Goal: Communication & Community: Ask a question

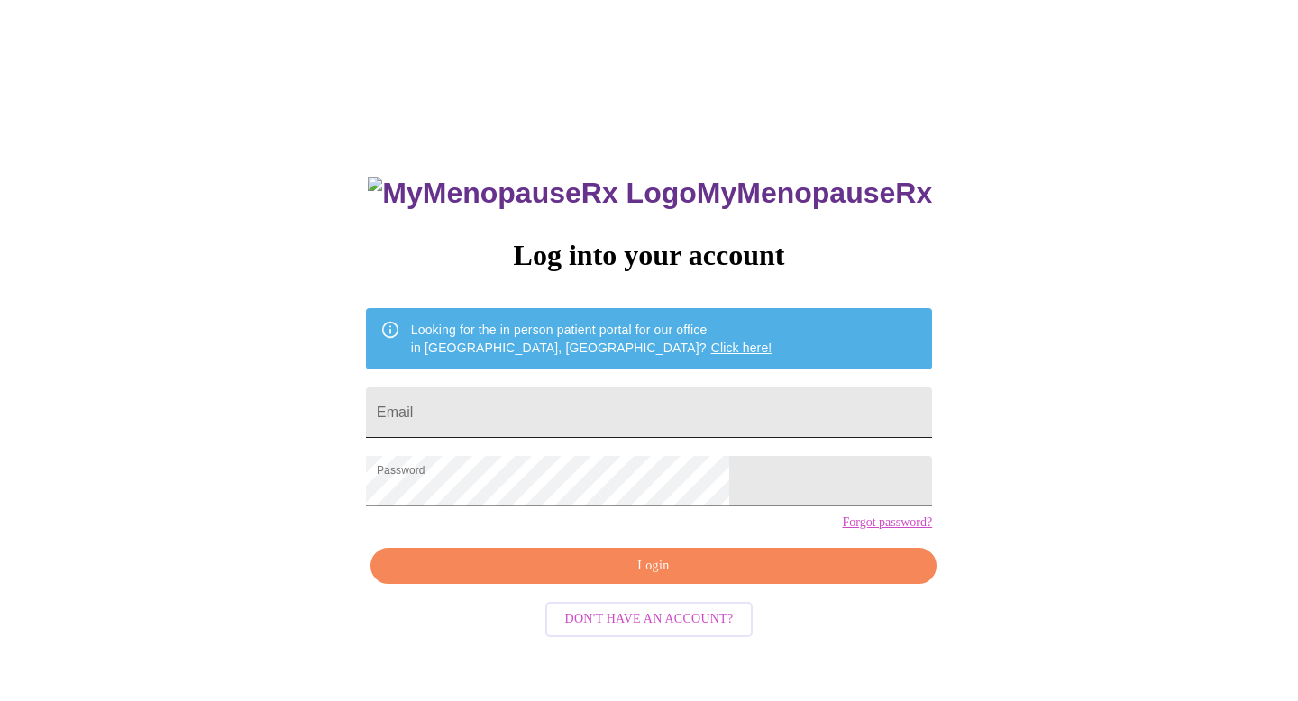
click at [574, 402] on input "Email" at bounding box center [649, 413] width 566 height 50
type input "albaniaalardo@gmail.com"
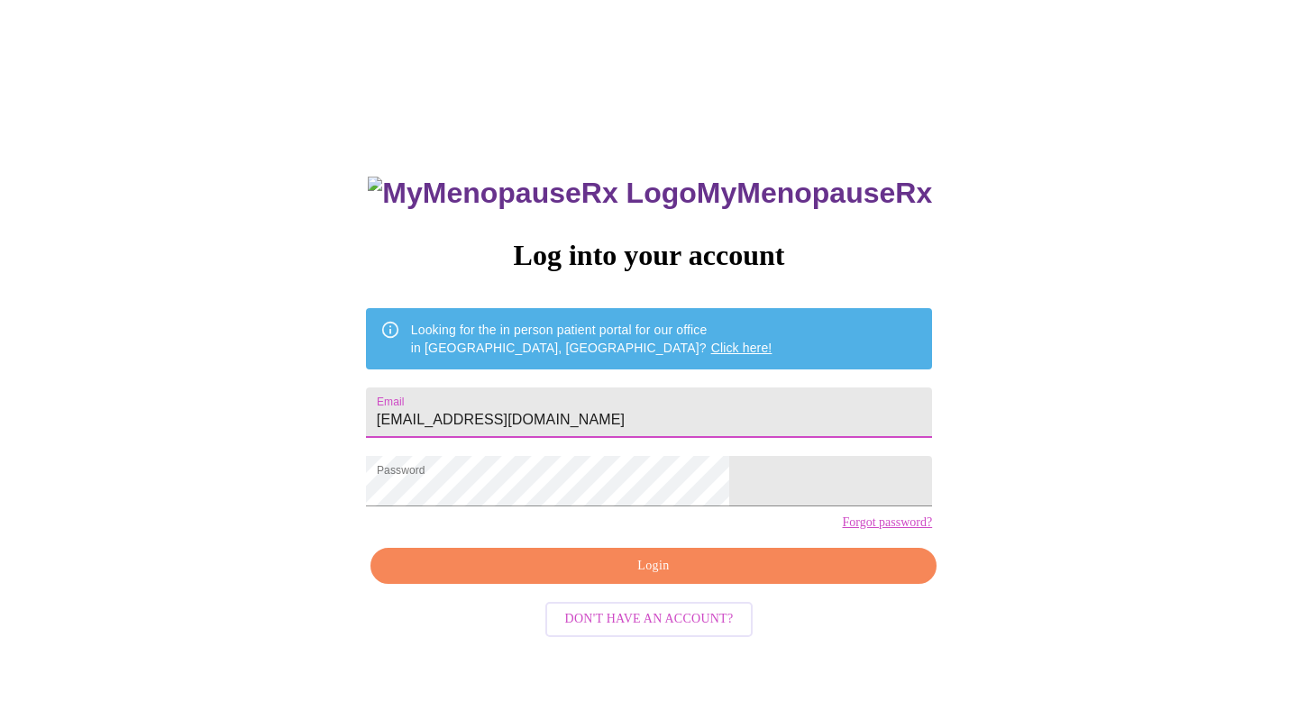
click at [693, 578] on span "Login" at bounding box center [653, 566] width 525 height 23
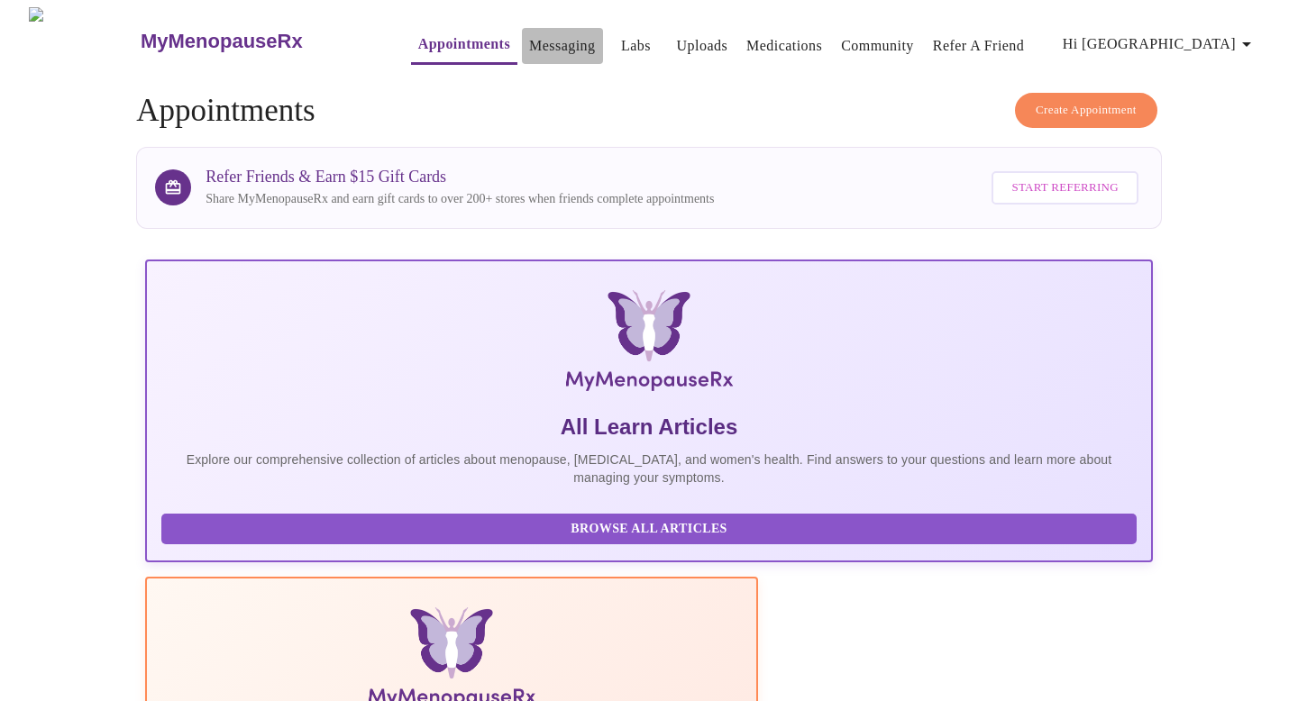
click at [523, 28] on button "Messaging" at bounding box center [562, 46] width 80 height 36
click at [538, 42] on link "Messaging" at bounding box center [562, 45] width 66 height 25
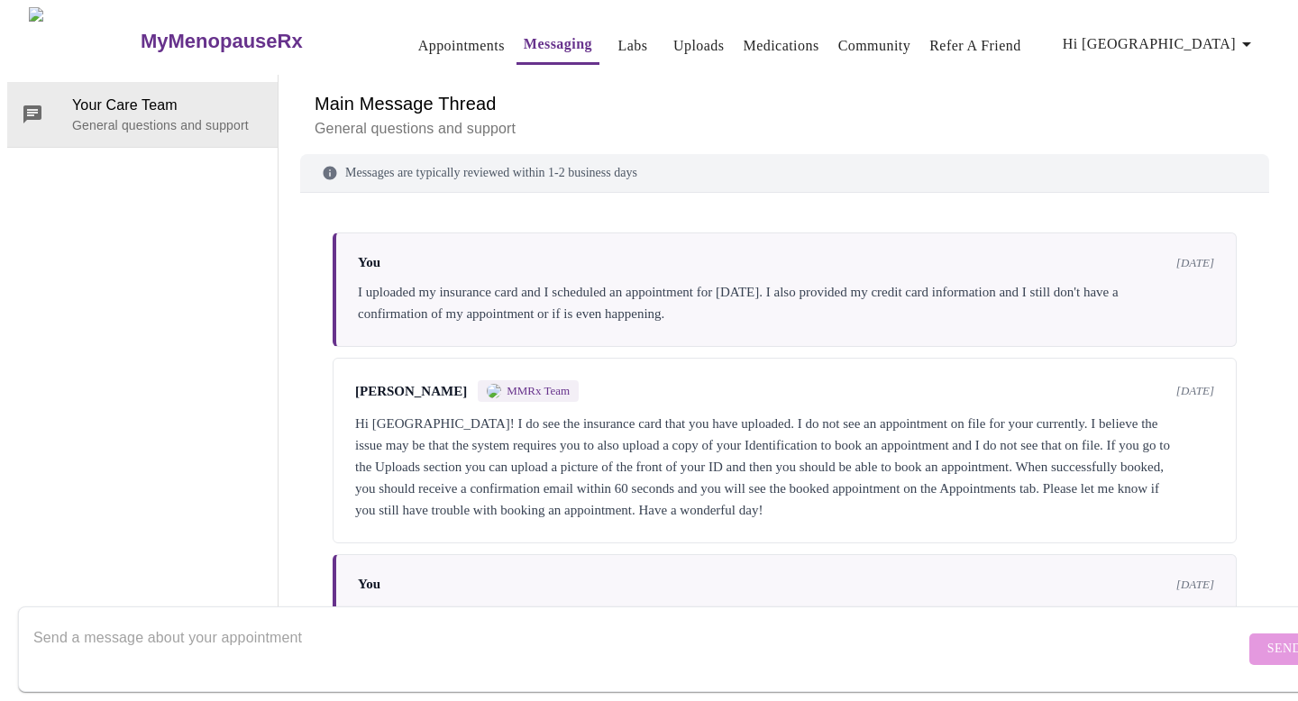
click at [437, 33] on link "Appointments" at bounding box center [461, 45] width 87 height 25
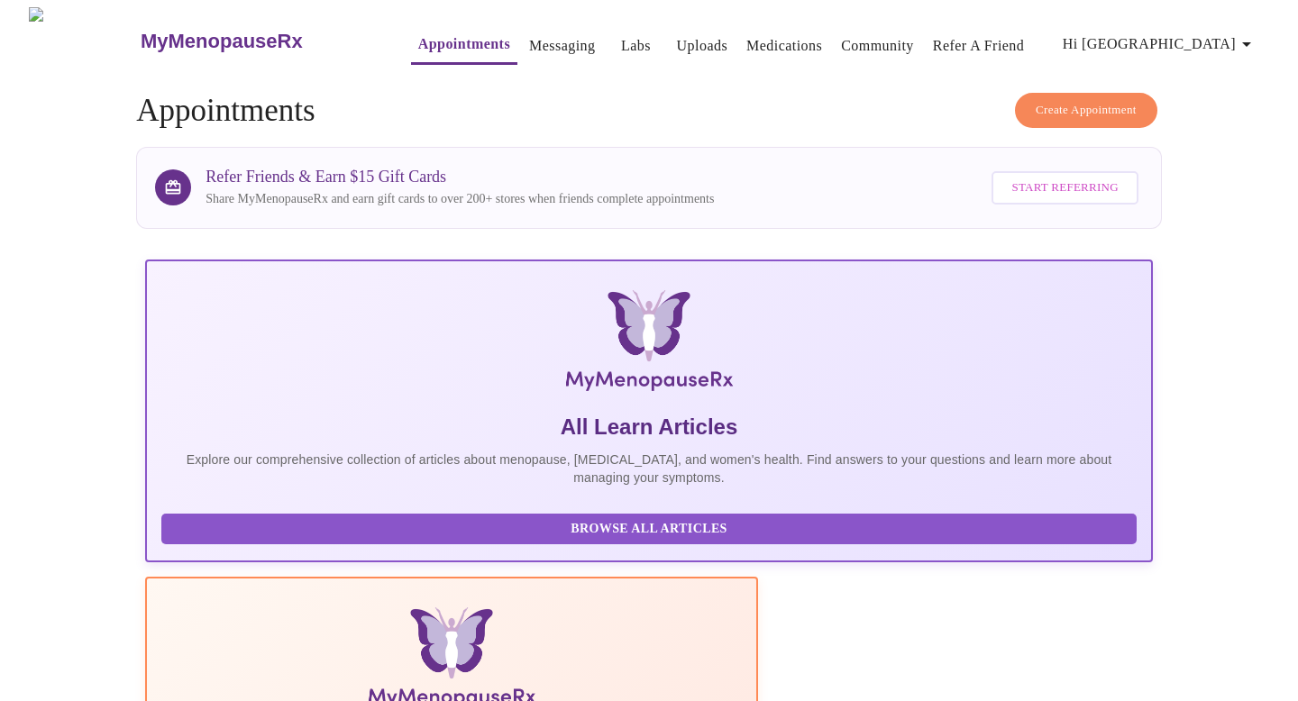
click at [746, 41] on link "Medications" at bounding box center [784, 45] width 76 height 25
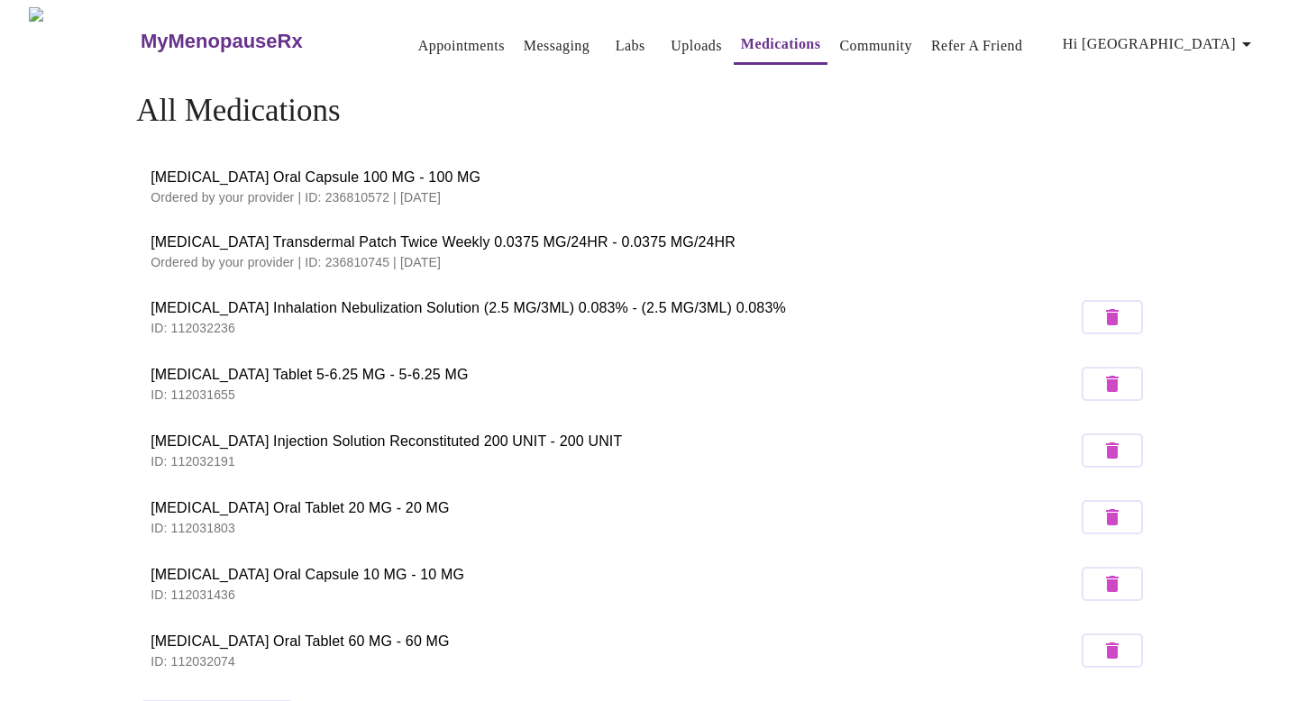
click at [1252, 43] on icon "button" at bounding box center [1247, 44] width 22 height 22
click at [1106, 91] on div at bounding box center [649, 350] width 1298 height 701
click at [988, 38] on link "Refer a Friend" at bounding box center [977, 45] width 92 height 25
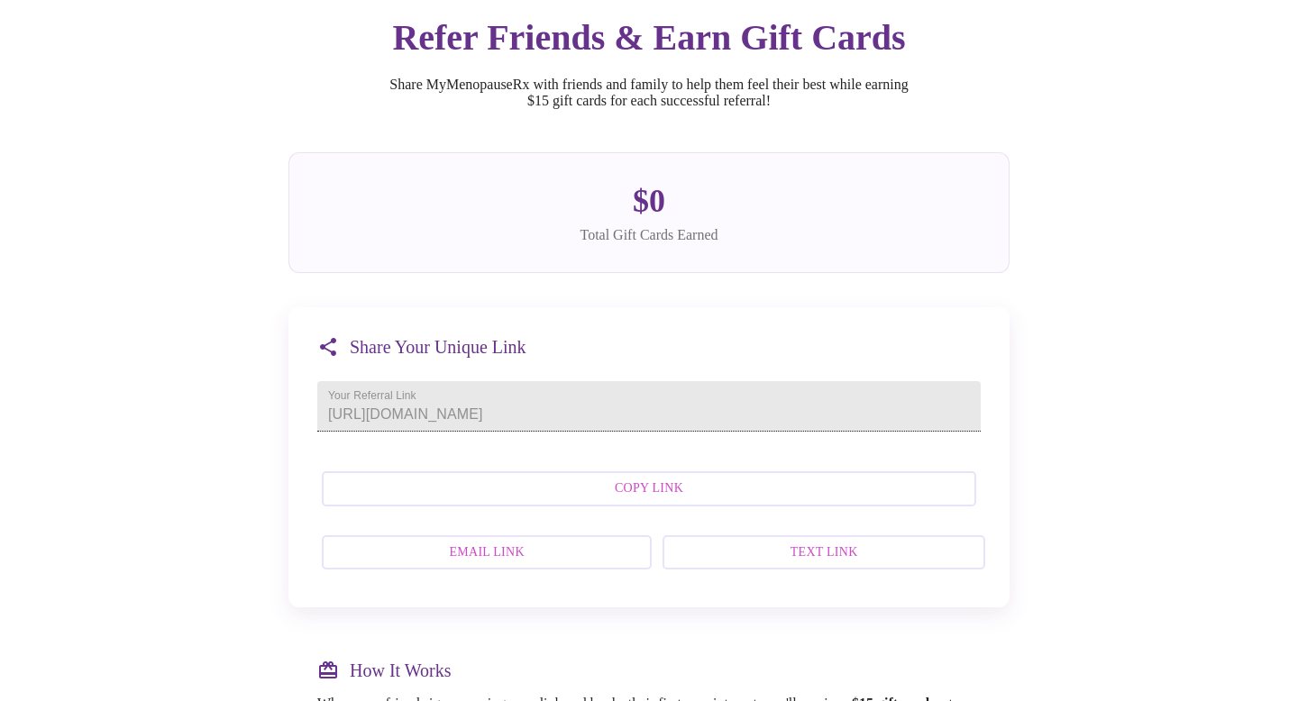
scroll to position [100, 0]
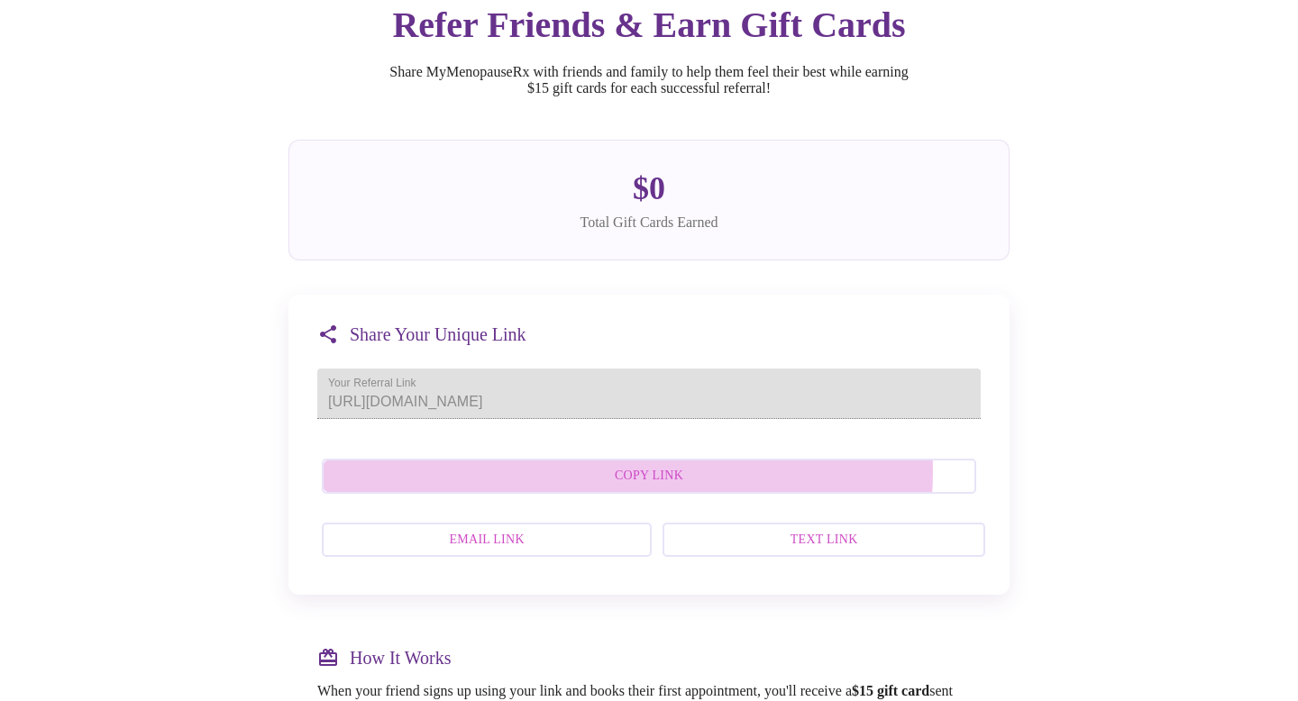
click at [630, 488] on span "Copy Link" at bounding box center [649, 476] width 615 height 23
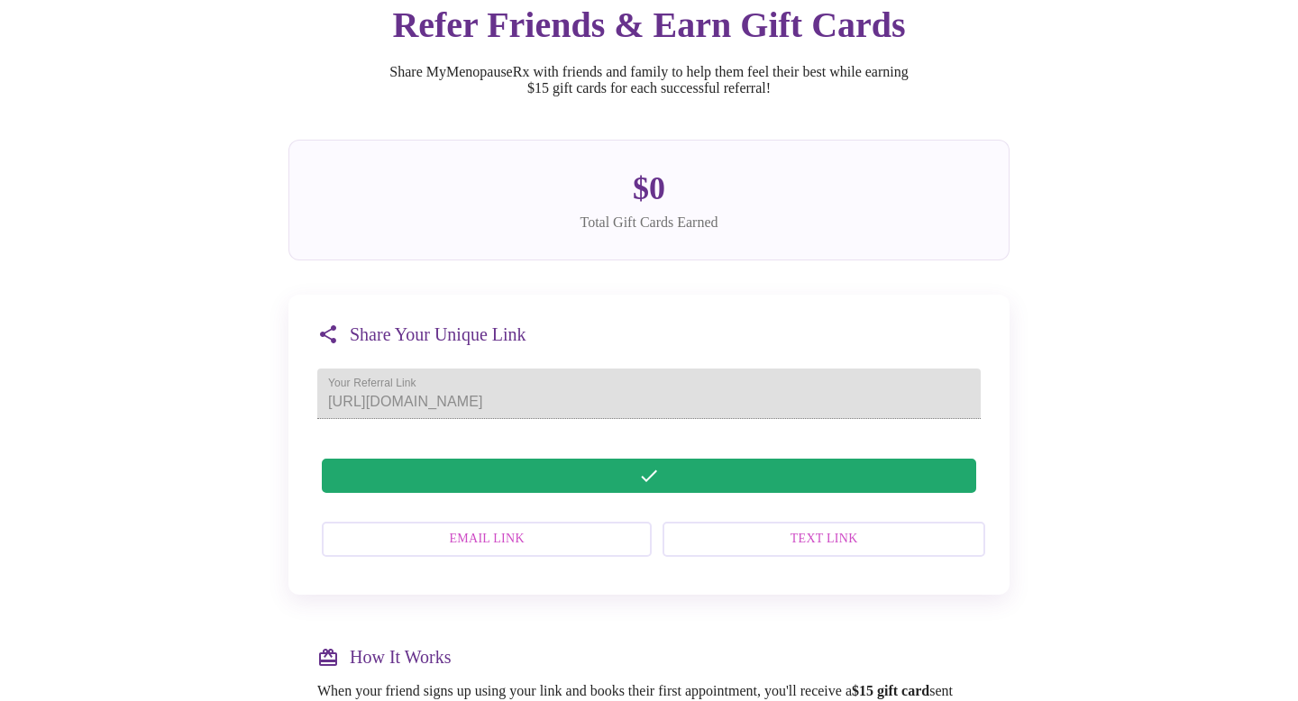
click at [517, 551] on span "Email Link" at bounding box center [487, 539] width 290 height 23
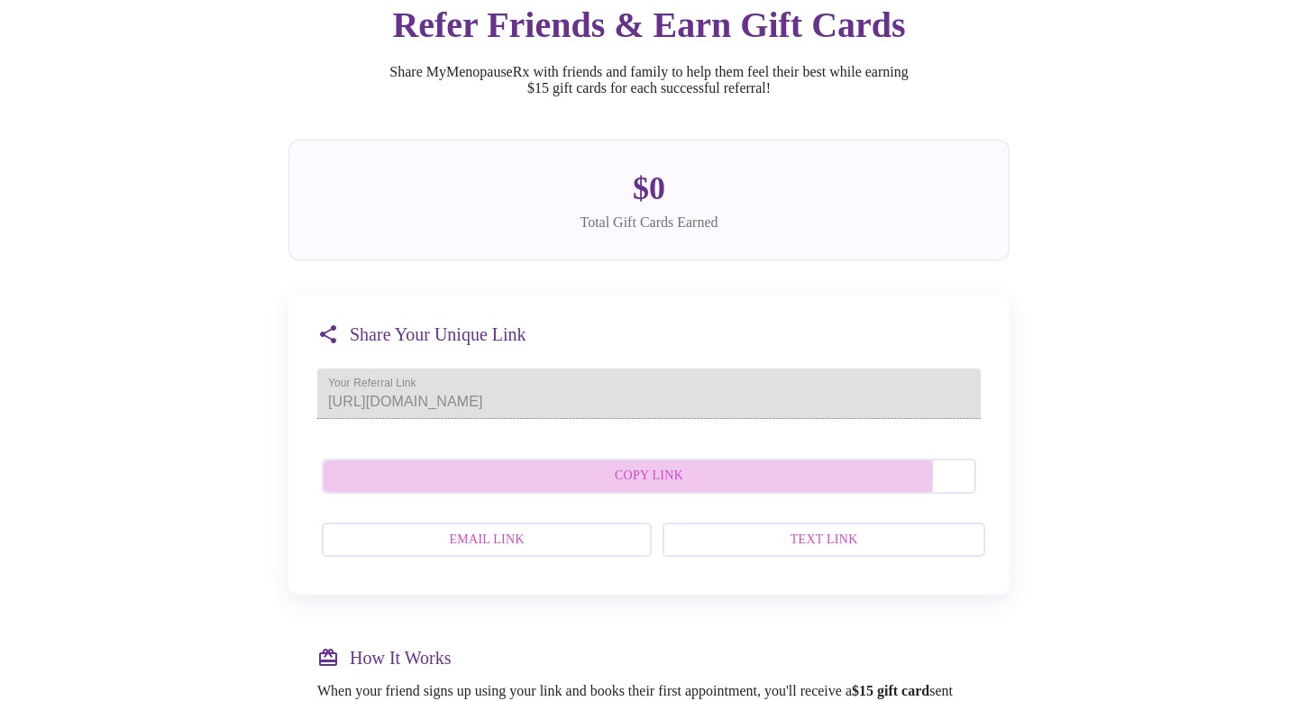
click at [627, 488] on span "Copy Link" at bounding box center [649, 476] width 615 height 23
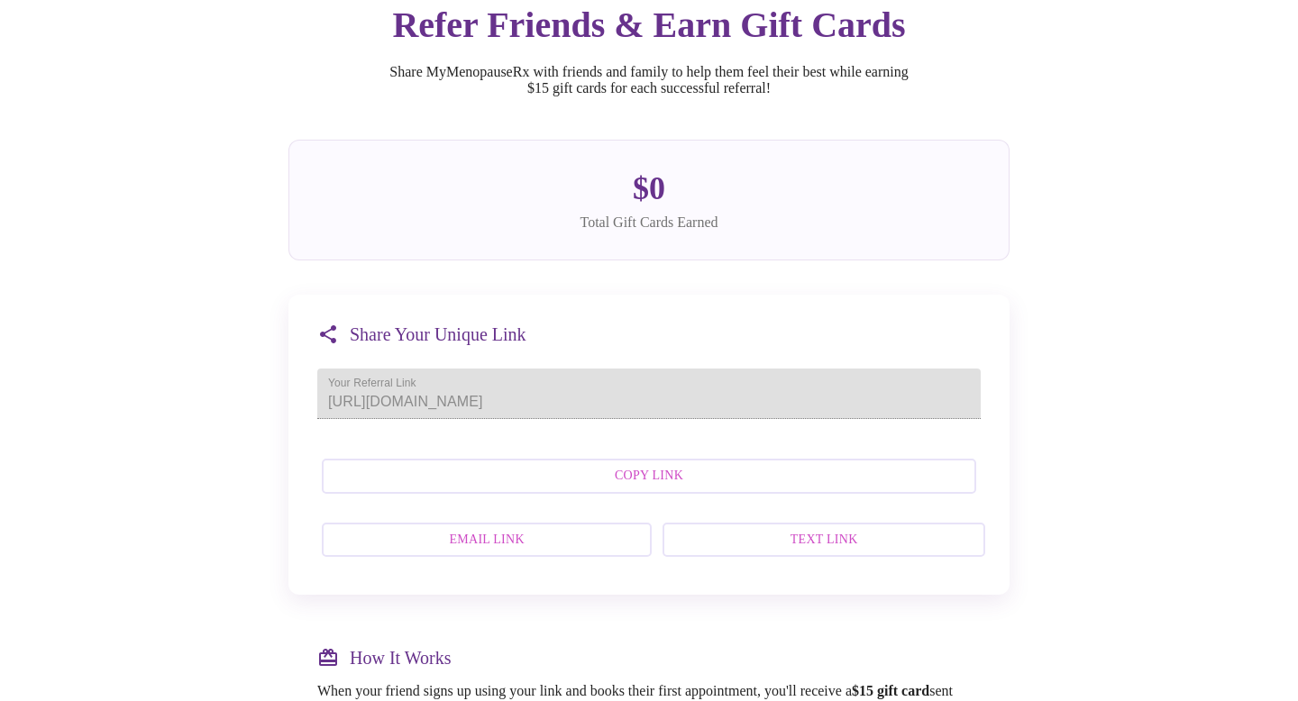
click at [541, 552] on span "Email Link" at bounding box center [487, 540] width 290 height 23
click at [620, 488] on span "Copy Link" at bounding box center [649, 476] width 615 height 23
click at [557, 552] on span "Email Link" at bounding box center [487, 540] width 290 height 23
click at [671, 488] on span "Copy Link" at bounding box center [649, 476] width 615 height 23
click at [553, 552] on span "Email Link" at bounding box center [487, 540] width 290 height 23
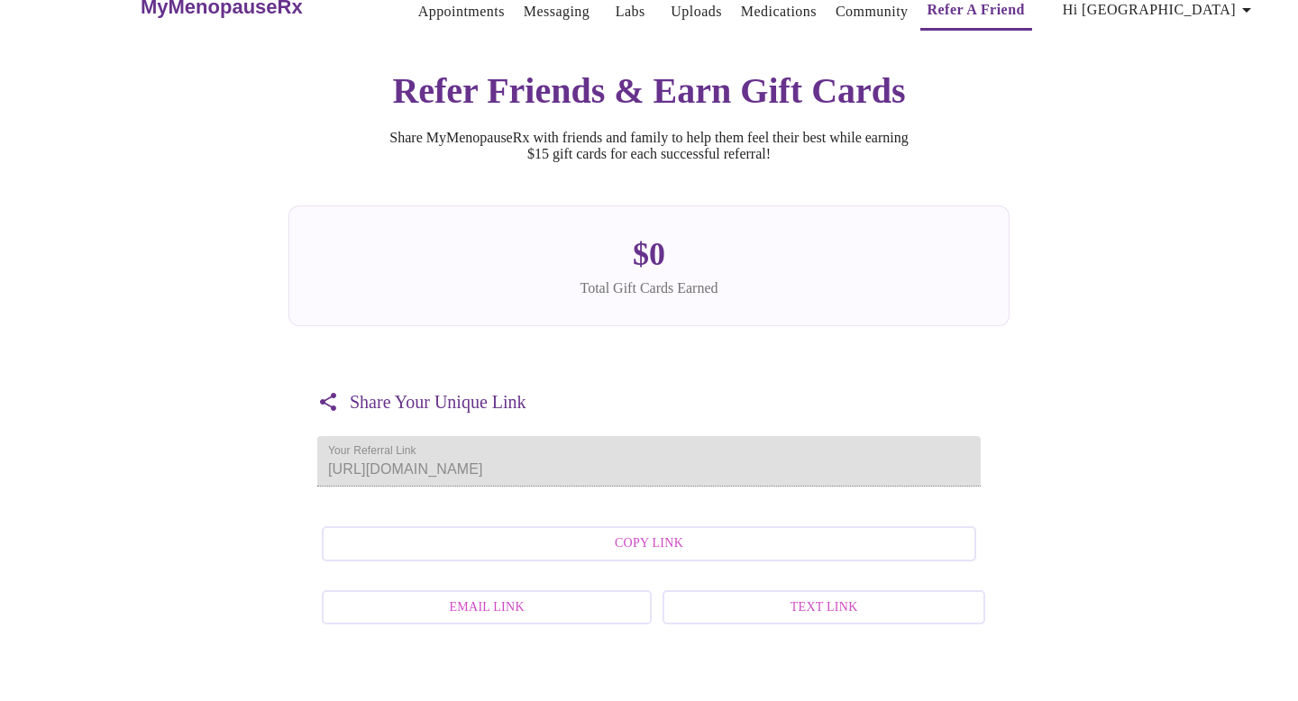
scroll to position [0, 0]
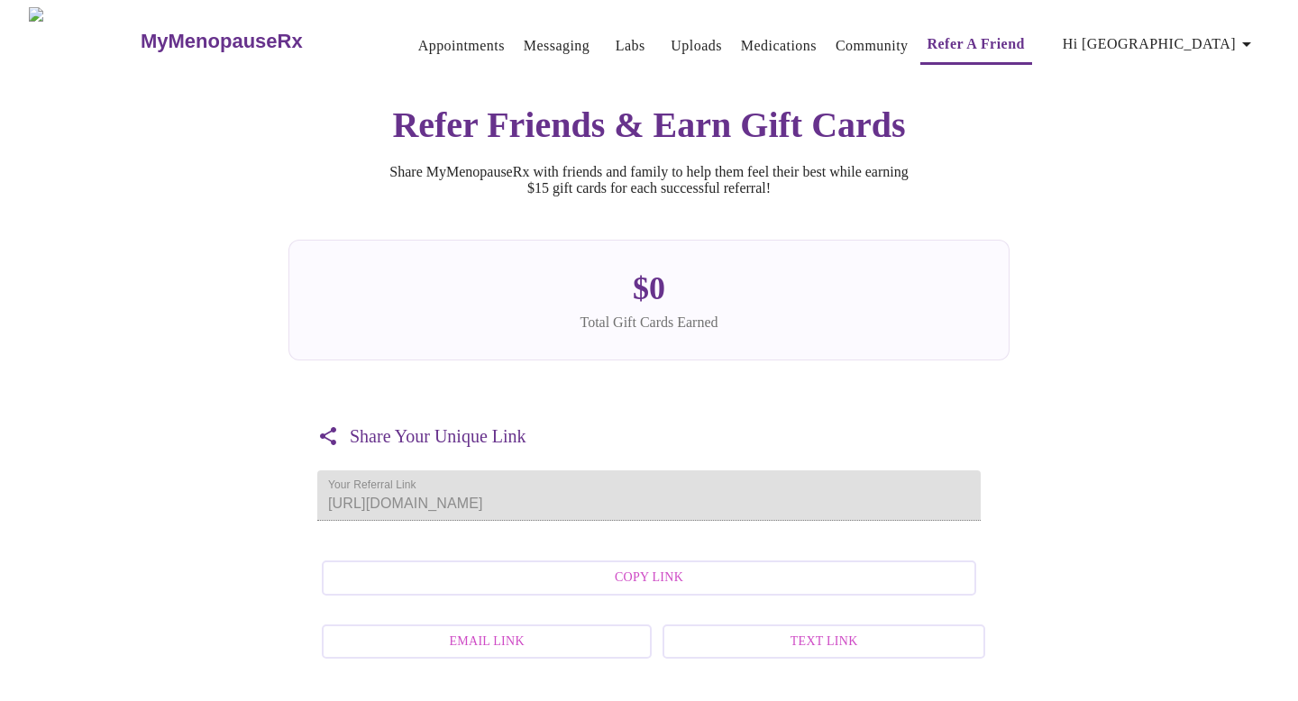
click at [851, 36] on link "Community" at bounding box center [872, 45] width 73 height 25
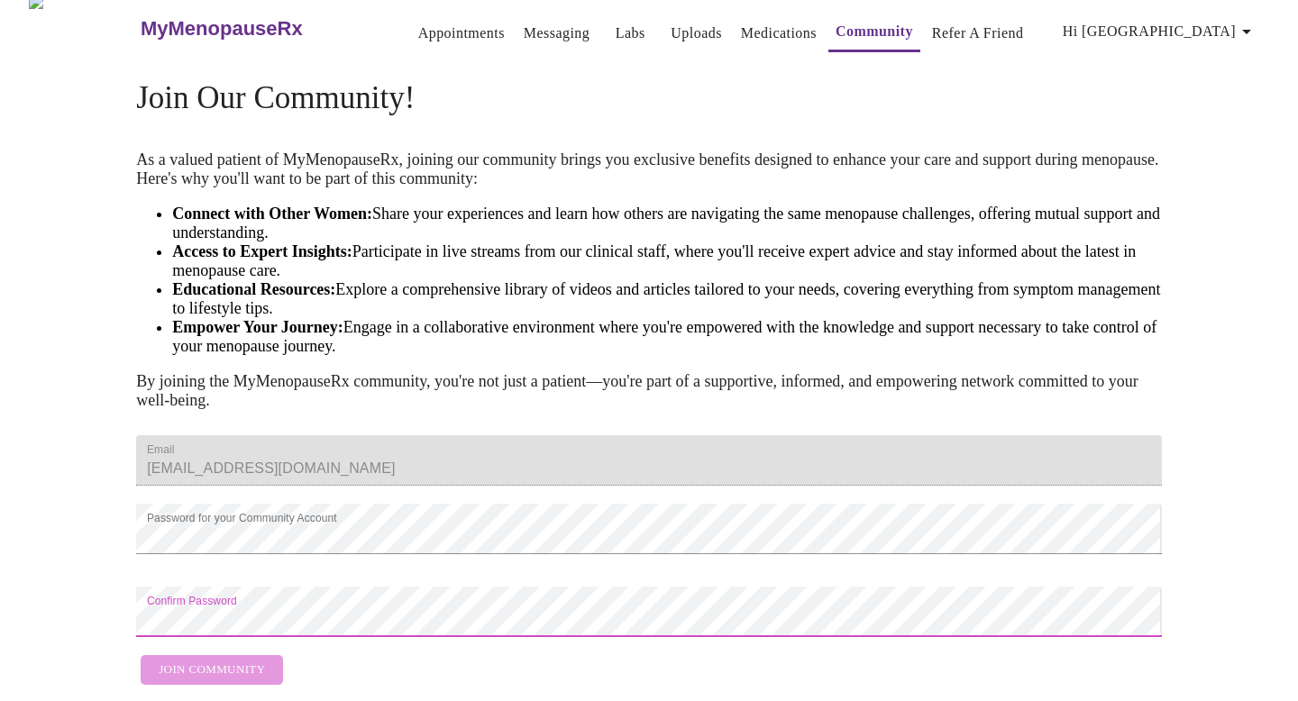
scroll to position [119, 0]
click at [847, 618] on form "Email albaniaalardo@gmail.com Password for your Community Account Confirm Passw…" at bounding box center [649, 560] width 1026 height 268
click at [259, 641] on form "Email albaniaalardo@gmail.com Password for your Community Account Confirm Passw…" at bounding box center [649, 560] width 1026 height 268
click at [234, 637] on form "Email albaniaalardo@gmail.com Password for your Community Account Confirm Passw…" at bounding box center [649, 560] width 1026 height 268
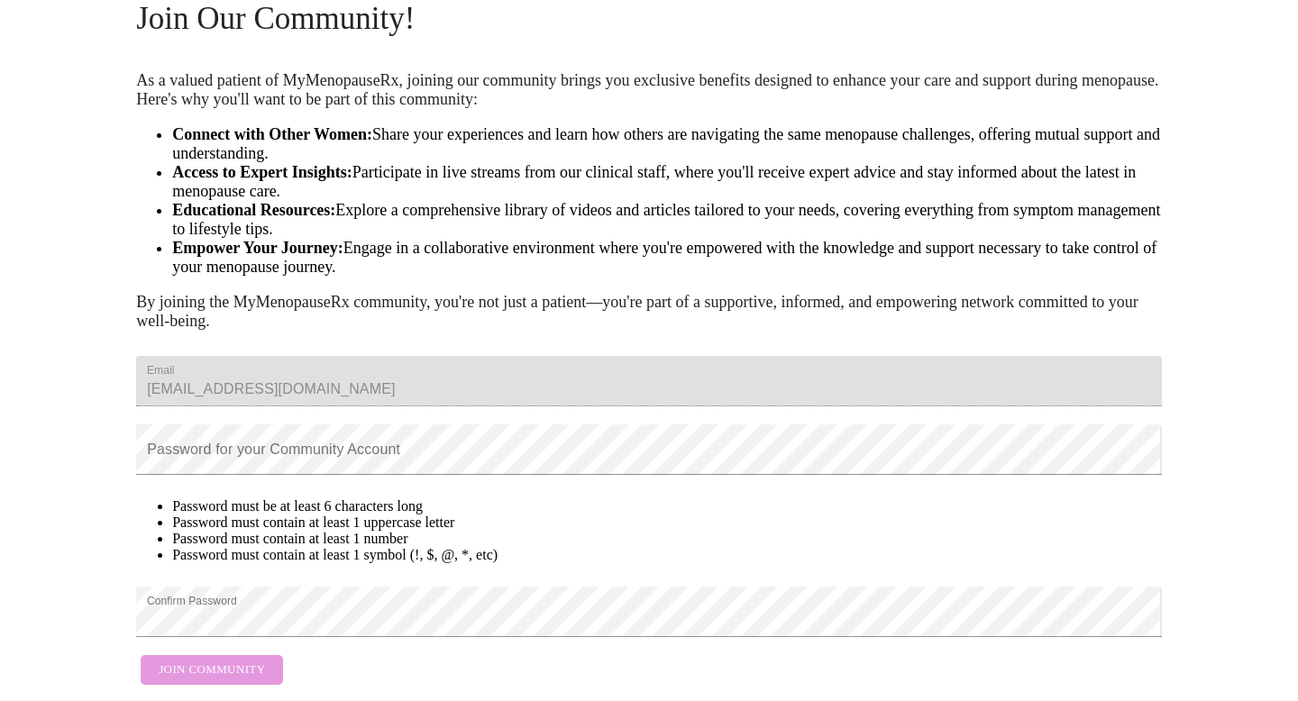
click at [590, 531] on li "Password must contain at least 1 uppercase letter" at bounding box center [667, 523] width 990 height 16
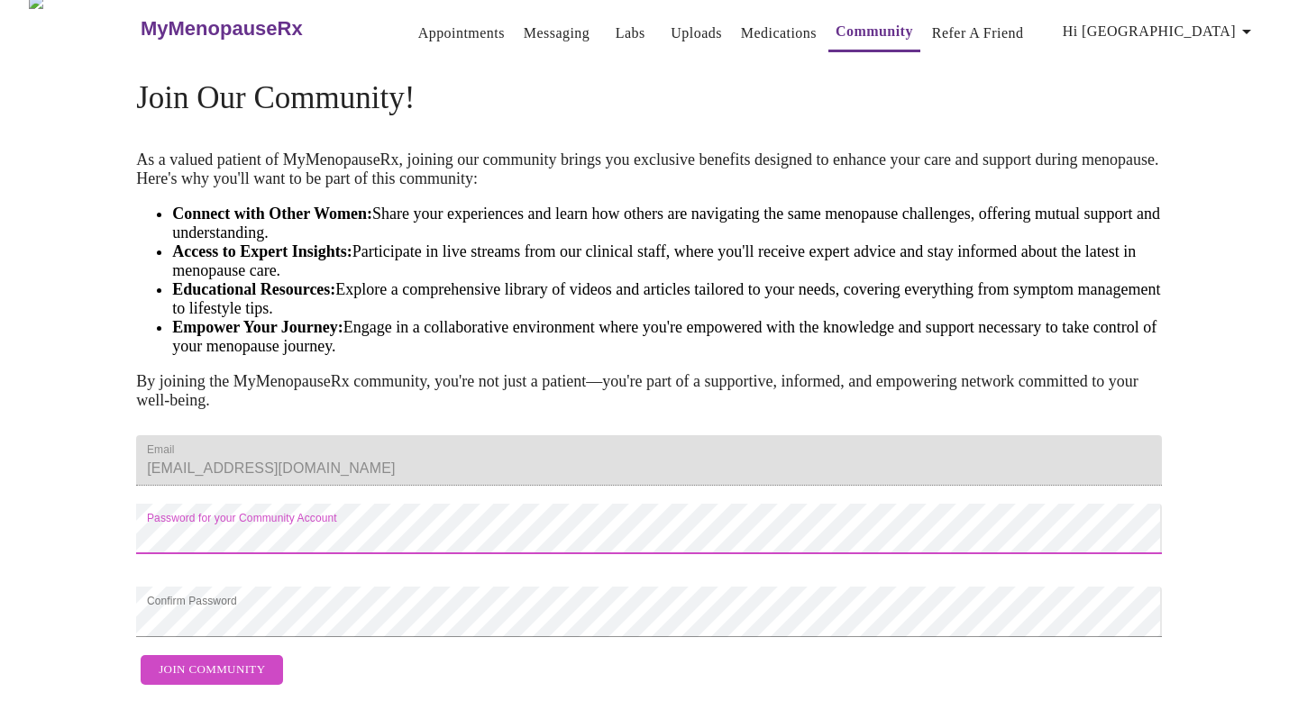
click at [225, 655] on button "Join Community" at bounding box center [212, 670] width 142 height 30
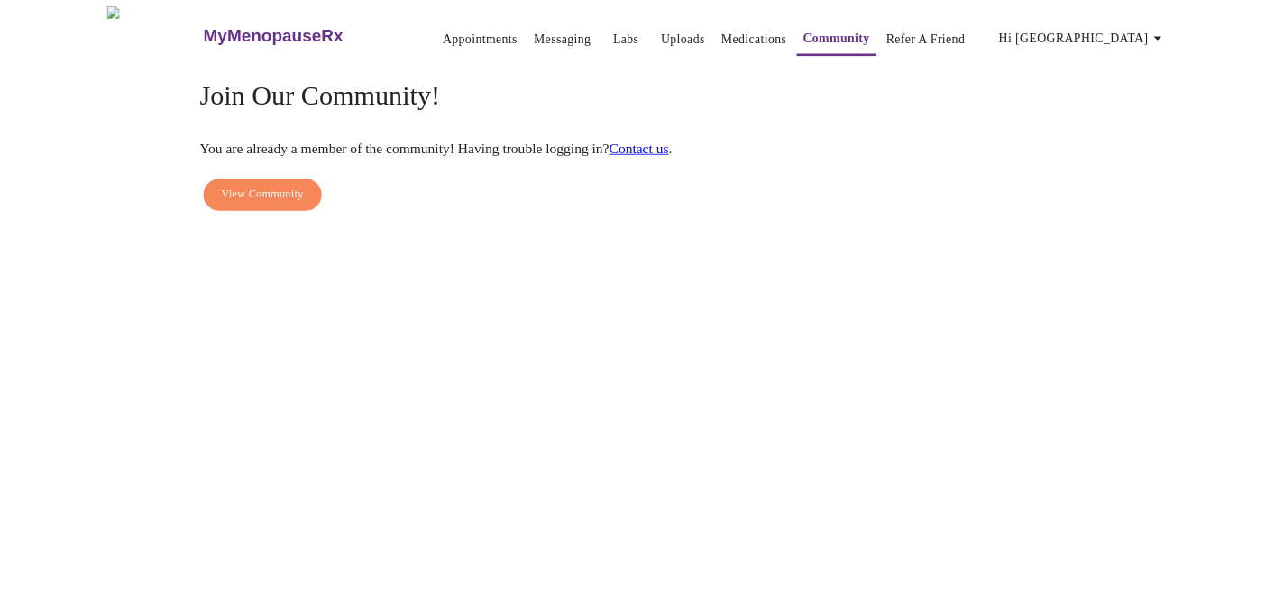
scroll to position [0, 0]
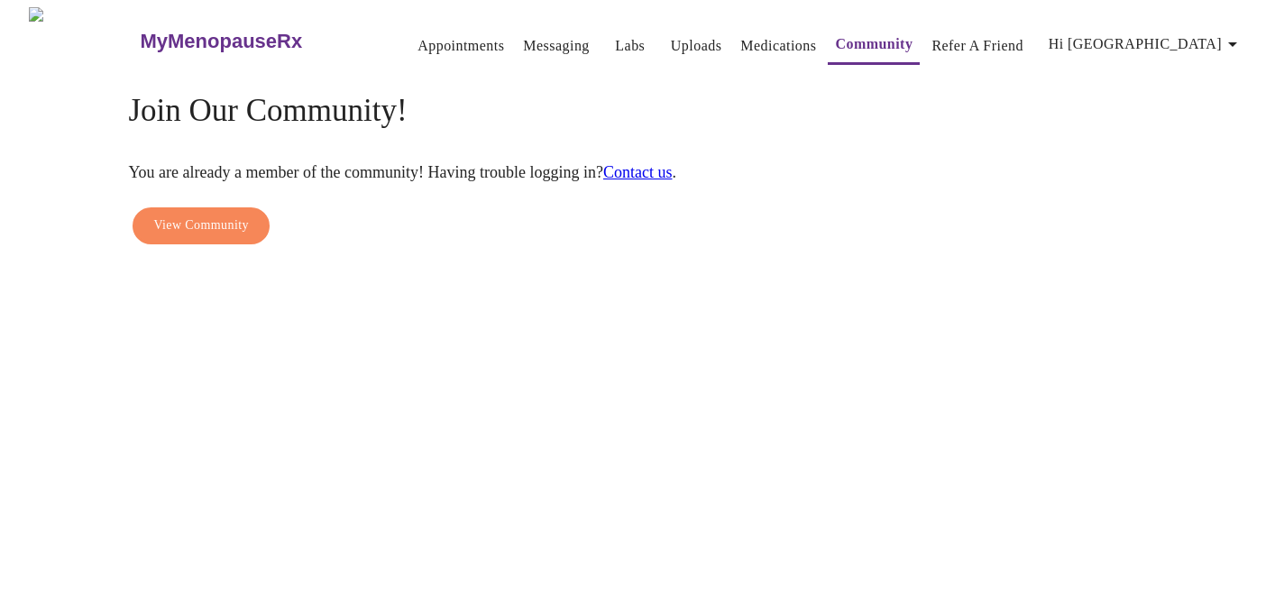
click at [615, 33] on link "Labs" at bounding box center [630, 45] width 30 height 25
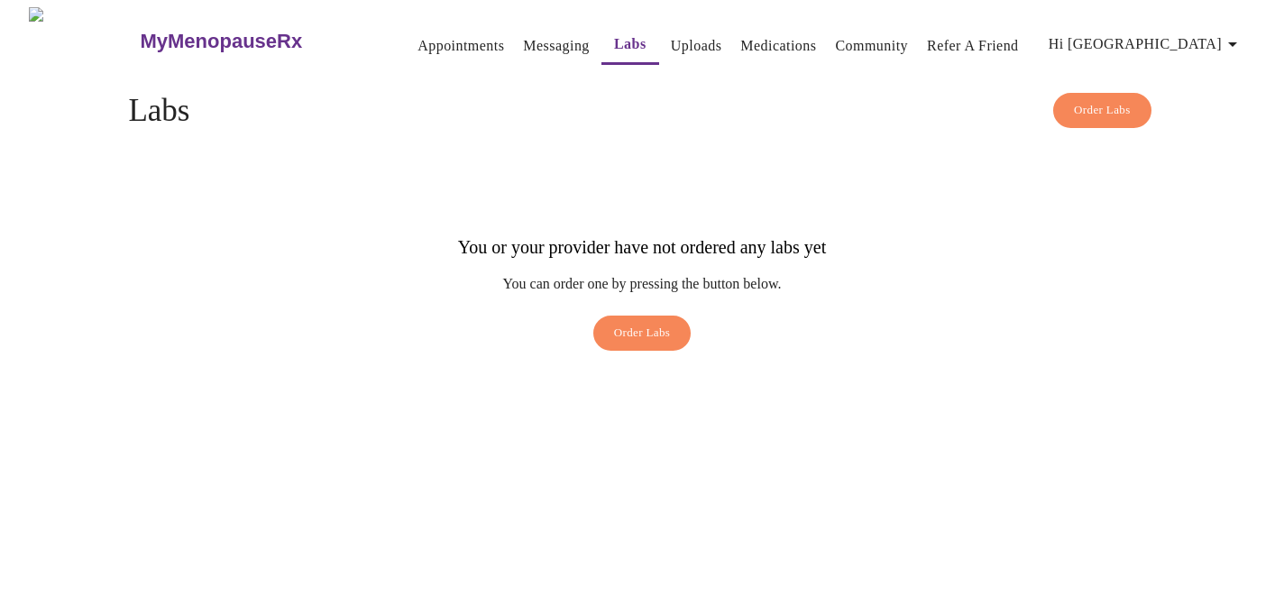
click at [673, 43] on link "Uploads" at bounding box center [696, 45] width 51 height 25
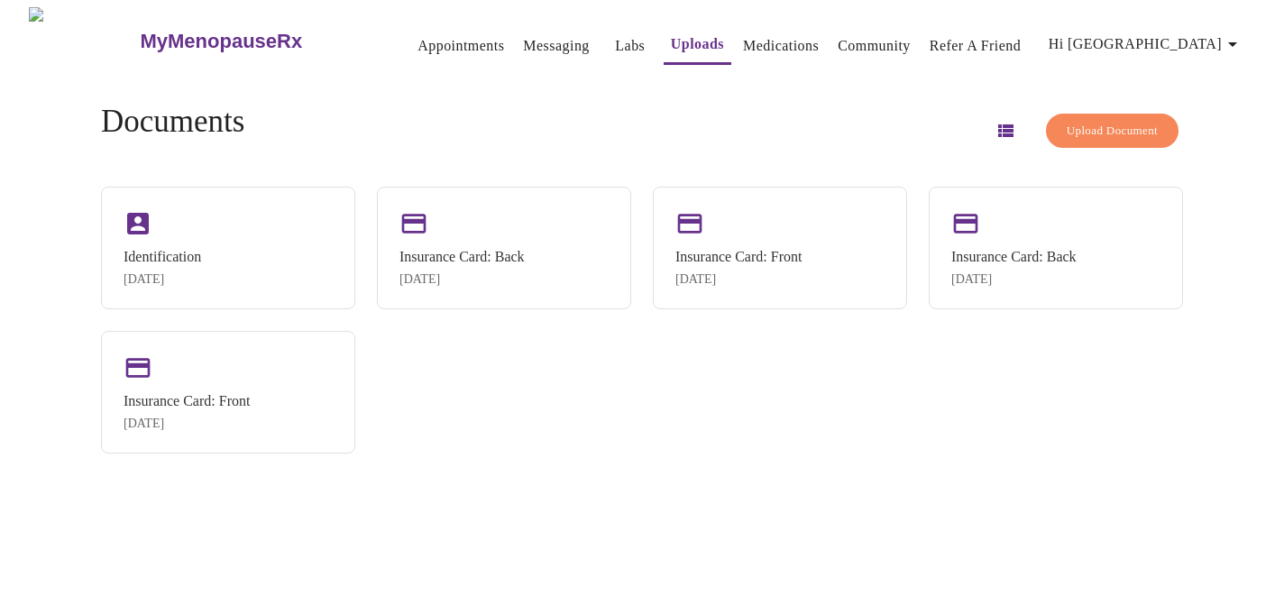
click at [770, 43] on link "Medications" at bounding box center [781, 45] width 76 height 25
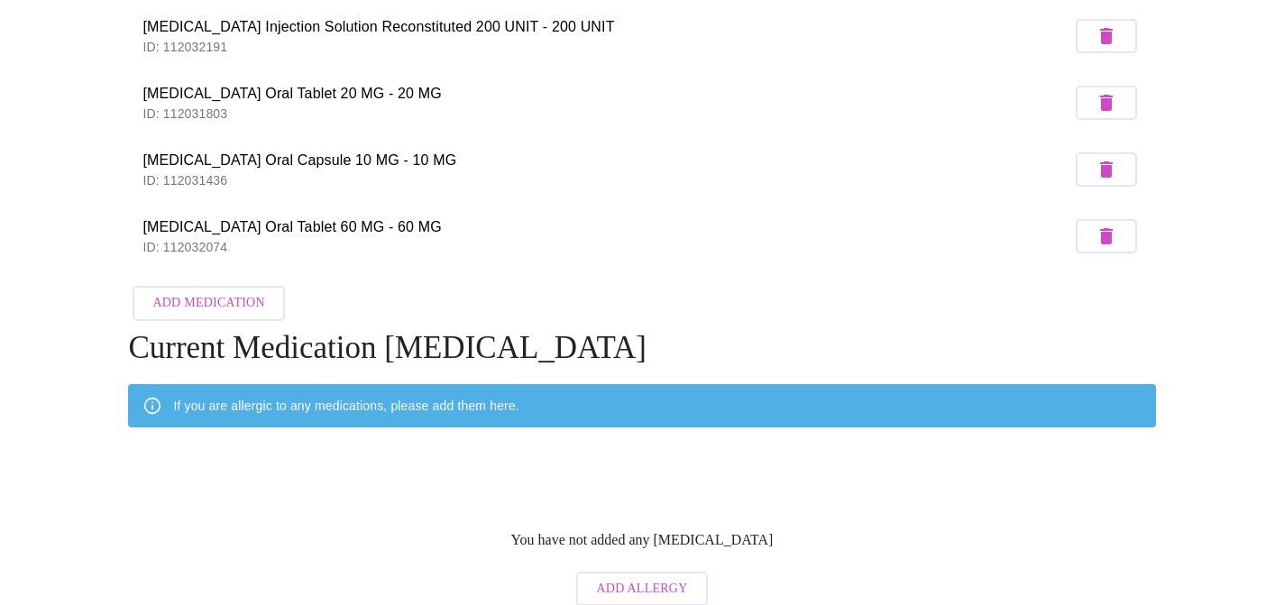
scroll to position [430, 0]
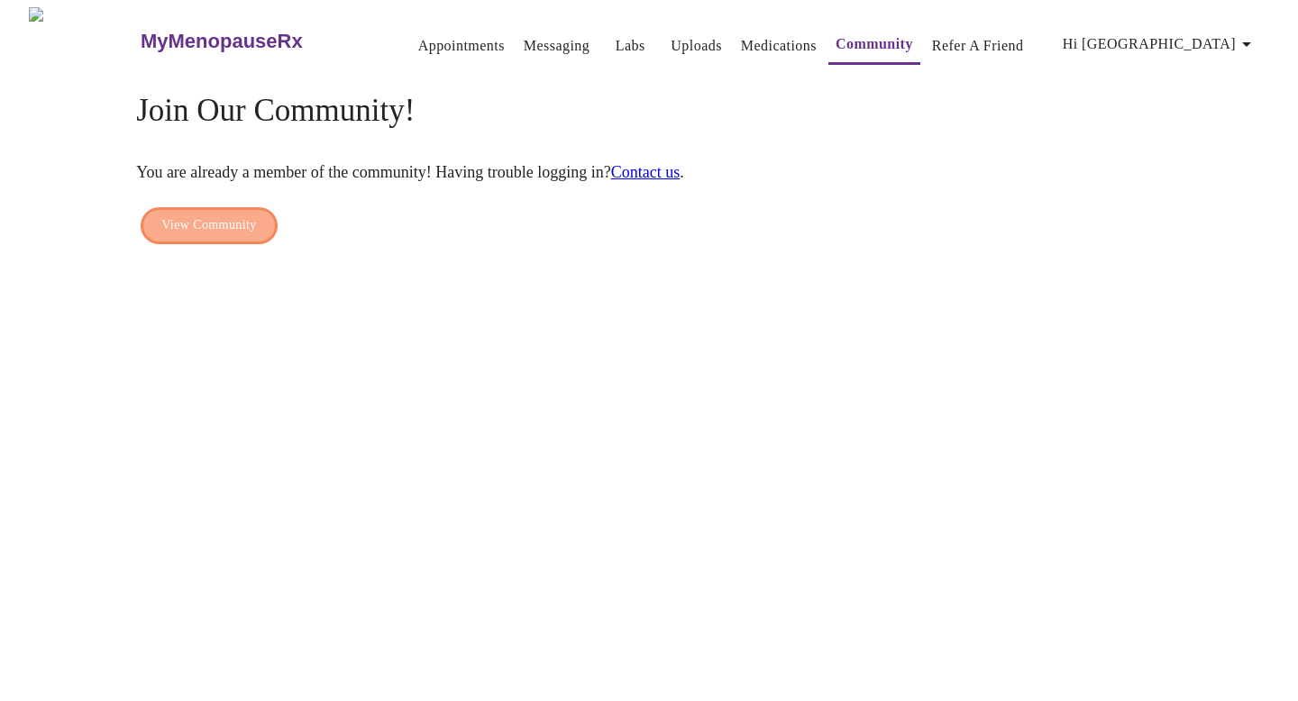
click at [222, 215] on span "View Community" at bounding box center [208, 226] width 95 height 23
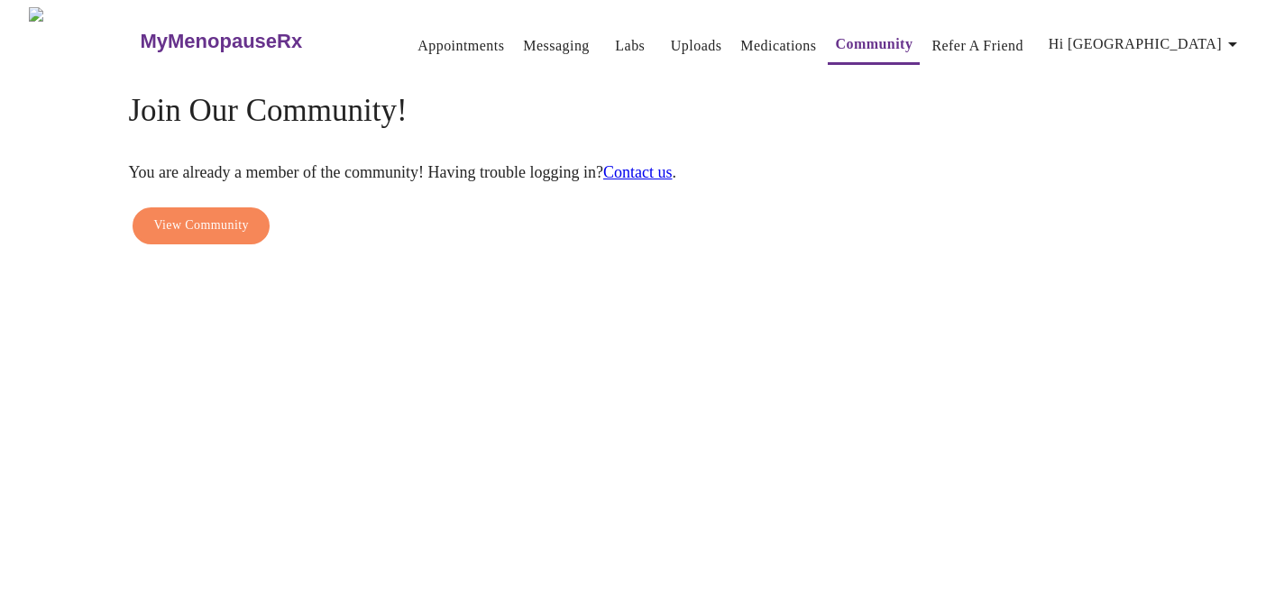
click at [443, 40] on link "Appointments" at bounding box center [460, 45] width 87 height 25
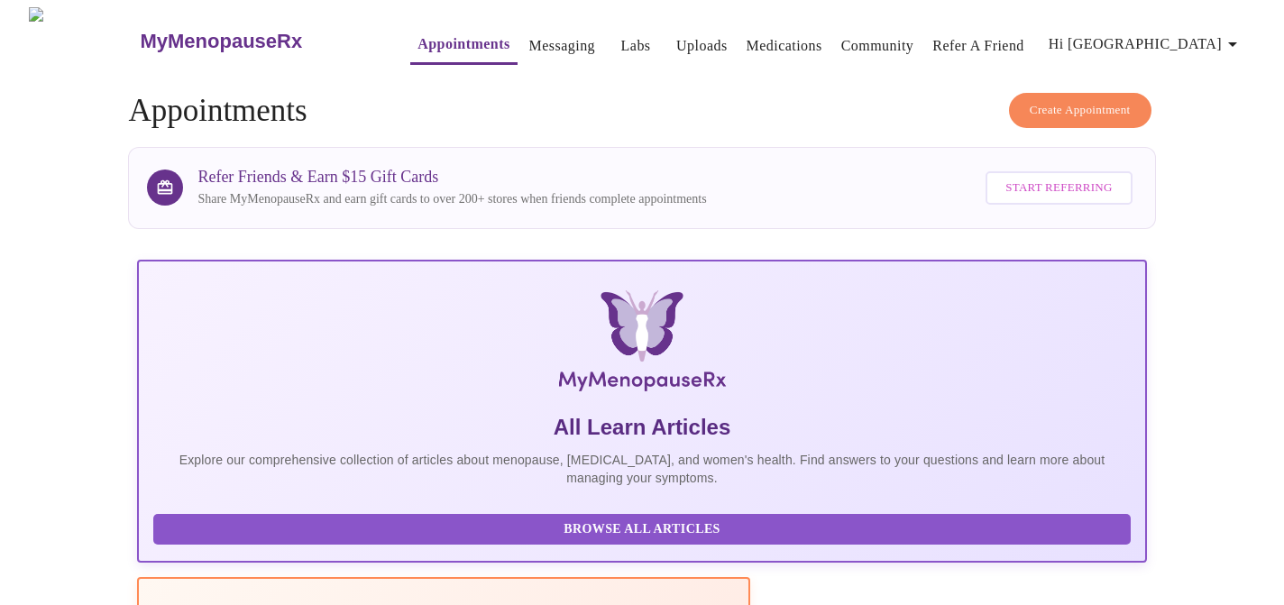
click at [535, 33] on link "Messaging" at bounding box center [562, 45] width 66 height 25
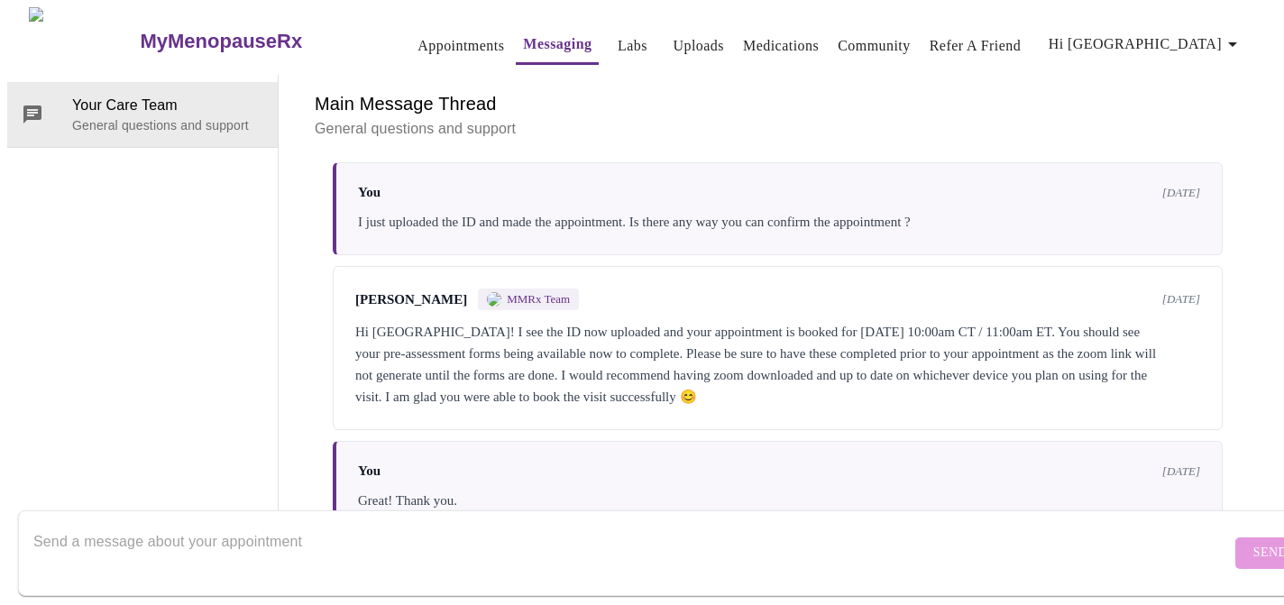
scroll to position [437, 0]
click at [498, 532] on textarea "Send a message about your appointment" at bounding box center [631, 553] width 1197 height 58
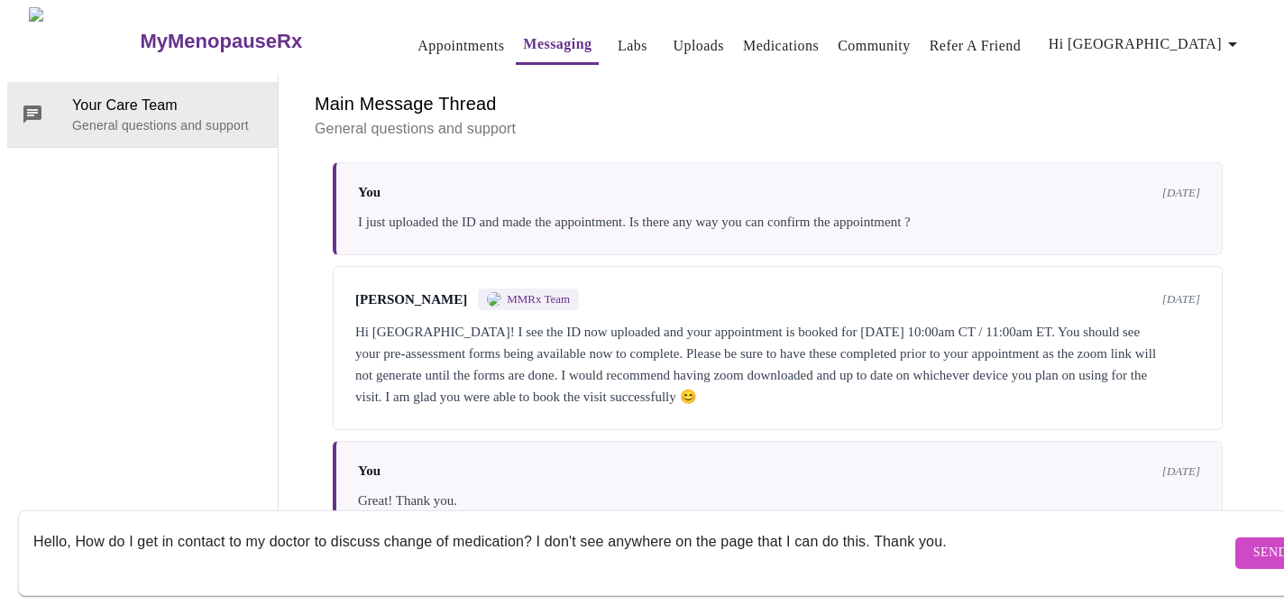
type textarea "Hello, How do I get in contact to my doctor to discuss change of medication? I …"
click at [1253, 542] on span "Send" at bounding box center [1270, 553] width 34 height 23
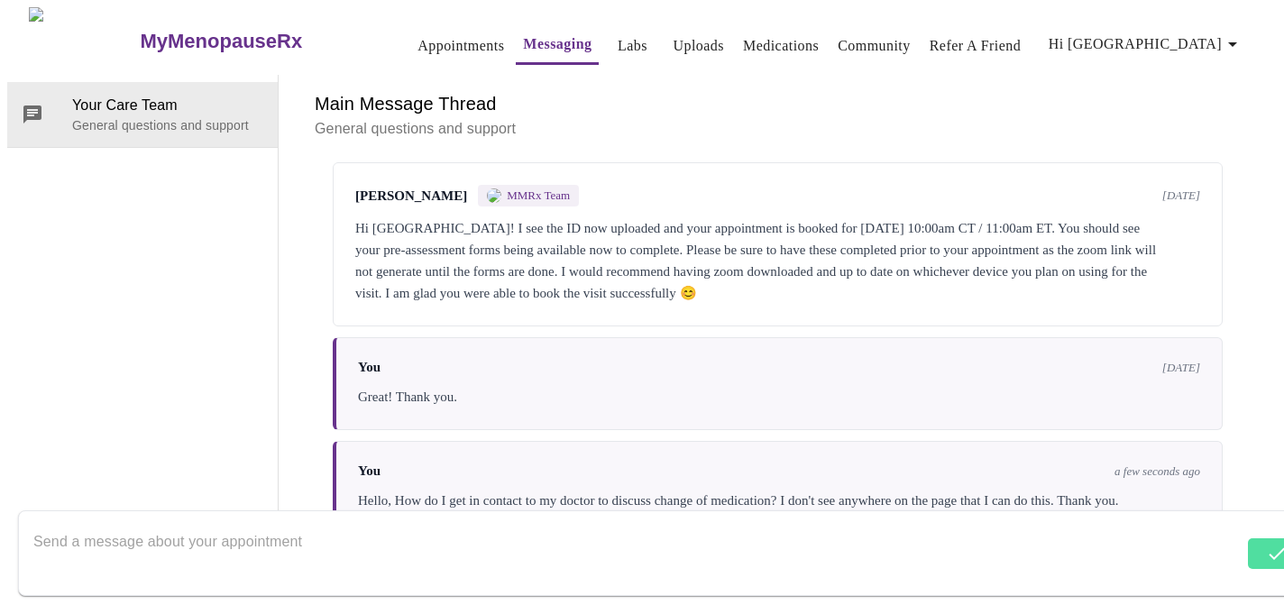
scroll to position [568, 0]
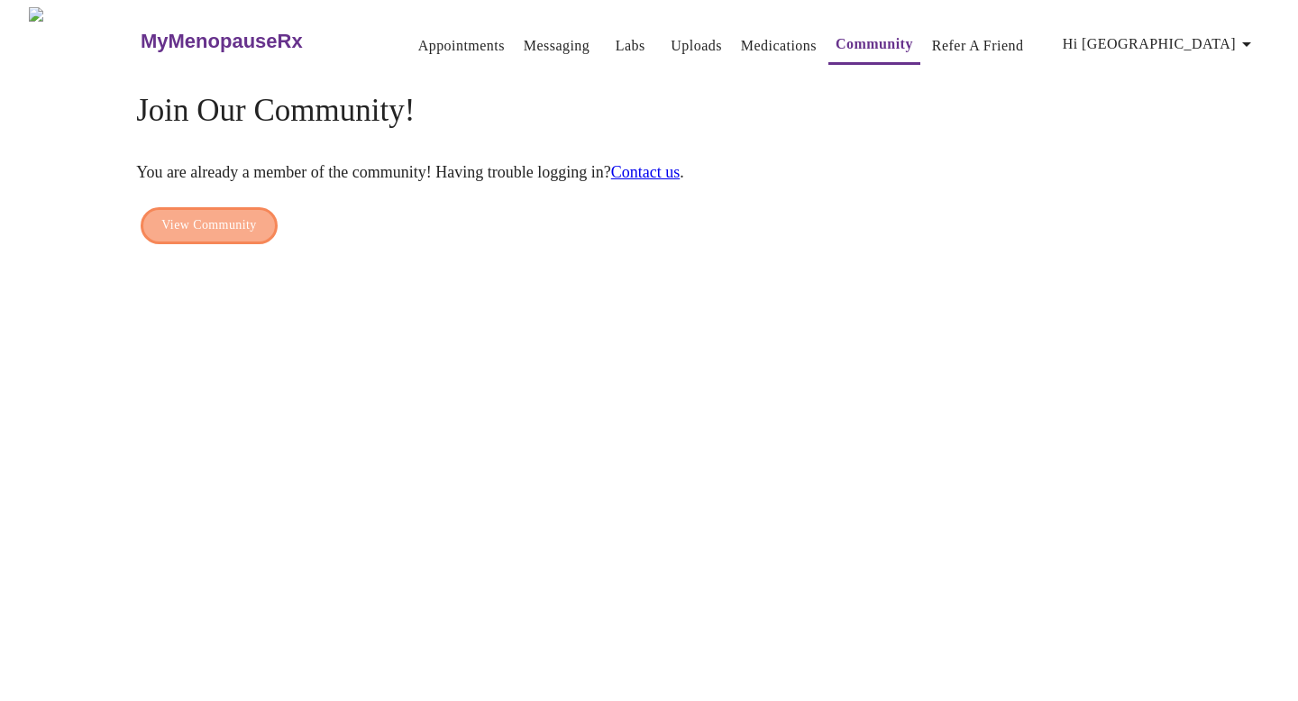
click at [247, 219] on button "View Community" at bounding box center [209, 225] width 136 height 37
click at [681, 163] on link "Contact us" at bounding box center [645, 172] width 69 height 18
